Goal: Communication & Community: Answer question/provide support

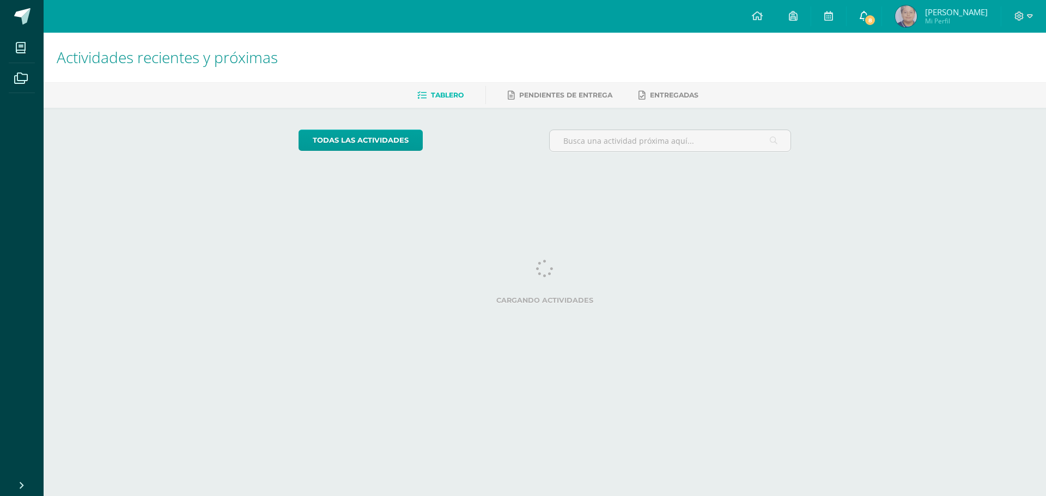
click at [876, 19] on span "8" at bounding box center [870, 20] width 12 height 12
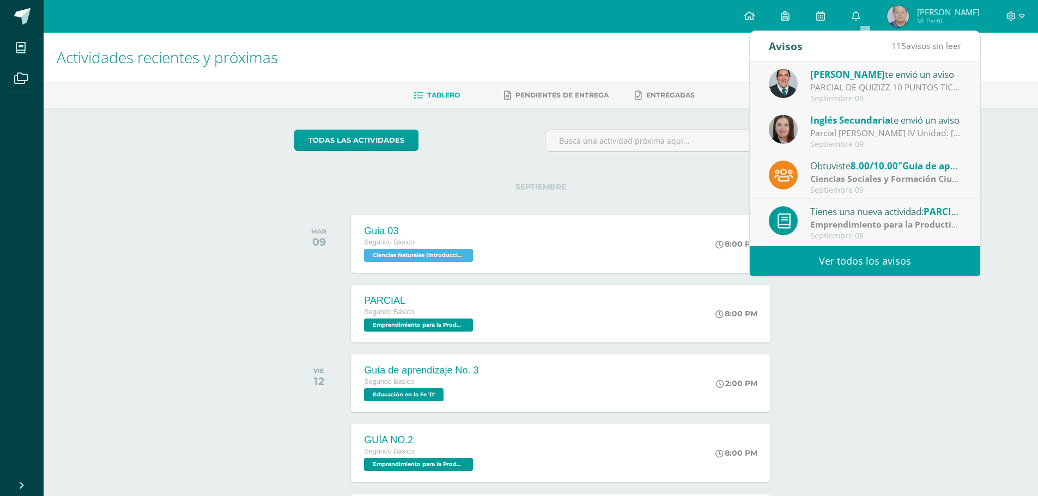
click at [887, 100] on div "Septiembre 09" at bounding box center [885, 98] width 151 height 9
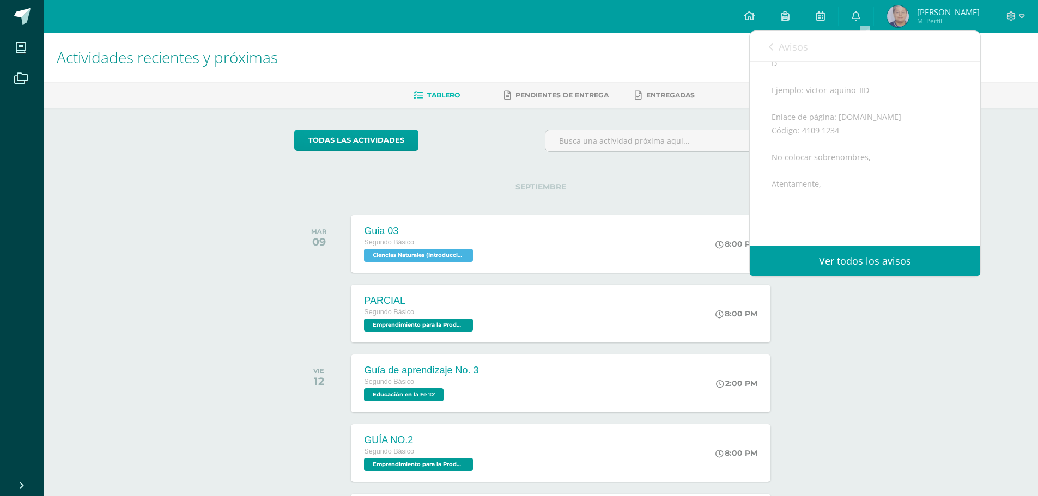
scroll to position [327, 0]
drag, startPoint x: 801, startPoint y: 124, endPoint x: 843, endPoint y: 127, distance: 42.0
click at [843, 127] on div "Buenas tardes Estimados todos GRUPO PROFESOR [PERSON_NAME] Reciban un cordial s…" at bounding box center [864, 72] width 187 height 440
copy div "4109 1234"
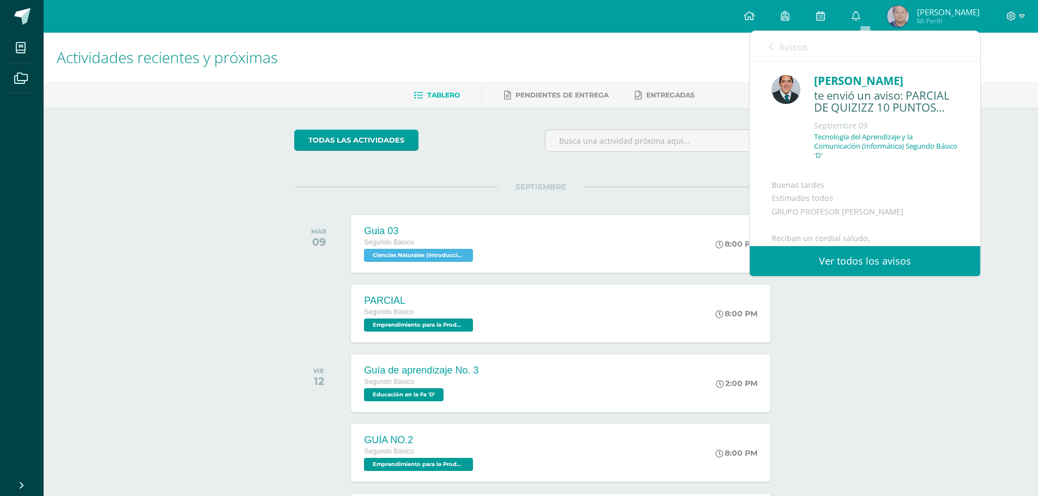
click at [929, 205] on div "Buenas tardes Estimados todos GRUPO PROFESOR [PERSON_NAME] Reciban un cordial s…" at bounding box center [864, 399] width 187 height 440
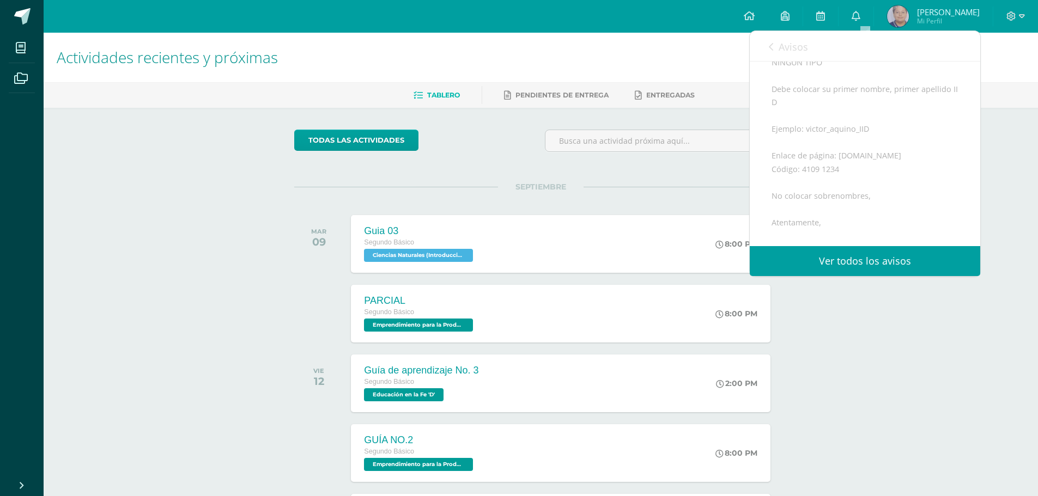
scroll to position [272, 0]
drag, startPoint x: 835, startPoint y: 169, endPoint x: 906, endPoint y: 169, distance: 71.4
click at [906, 169] on div "Buenas tardes Estimados todos GRUPO PROFESOR [PERSON_NAME] Reciban un cordial s…" at bounding box center [864, 126] width 187 height 440
copy div "[DOMAIN_NAME]"
drag, startPoint x: 837, startPoint y: 179, endPoint x: 801, endPoint y: 178, distance: 35.4
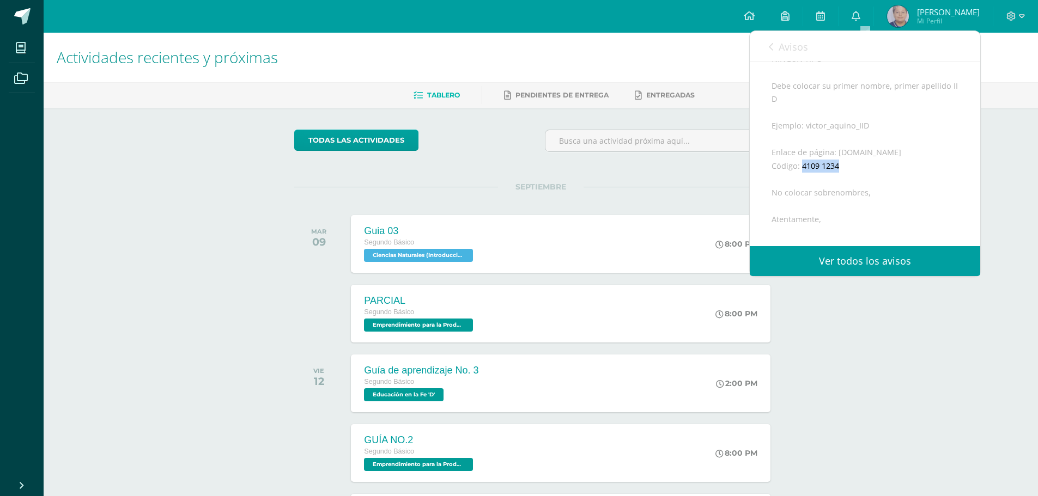
click at [801, 178] on div "Buenas tardes Estimados todos GRUPO PROFESOR [PERSON_NAME] Reciban un cordial s…" at bounding box center [864, 126] width 187 height 440
copy div "4109 1234"
